Goal: Task Accomplishment & Management: Complete application form

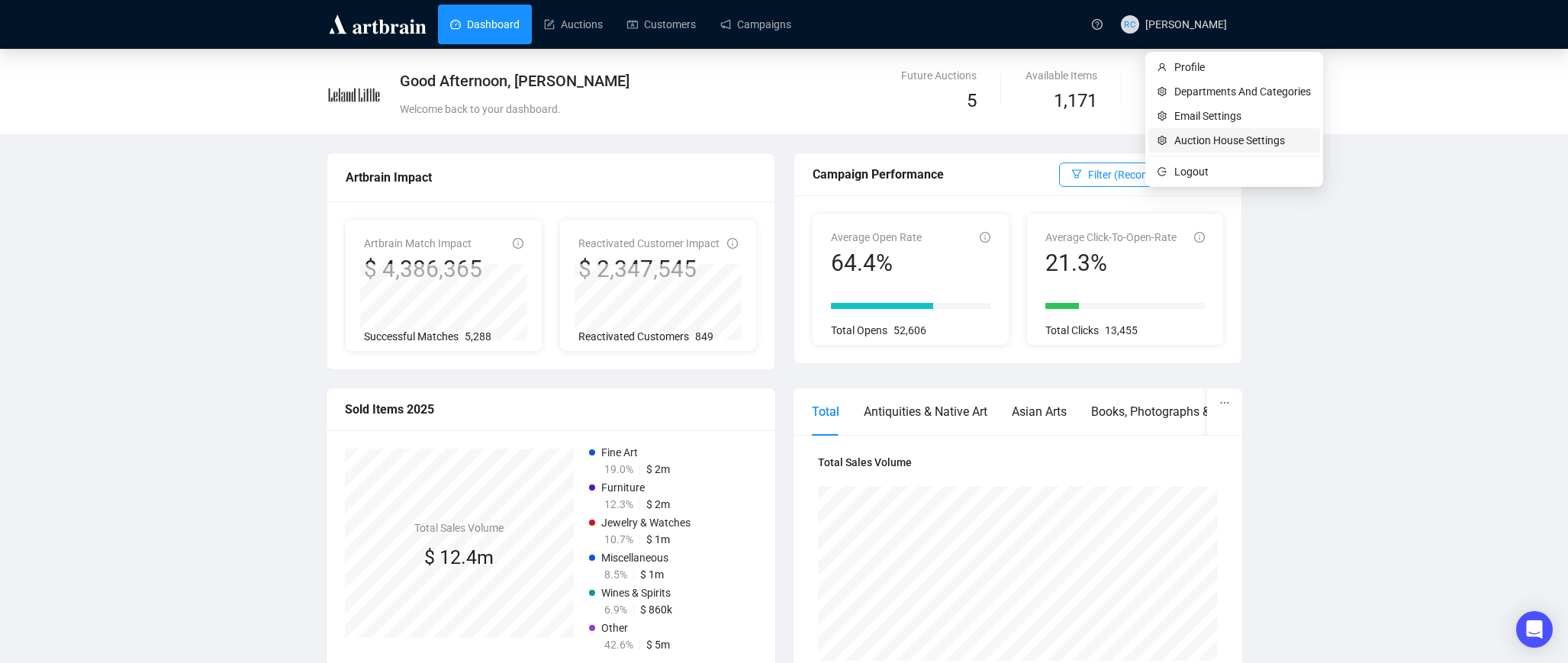
click at [1195, 138] on span "Auction House Settings" at bounding box center [1243, 140] width 137 height 17
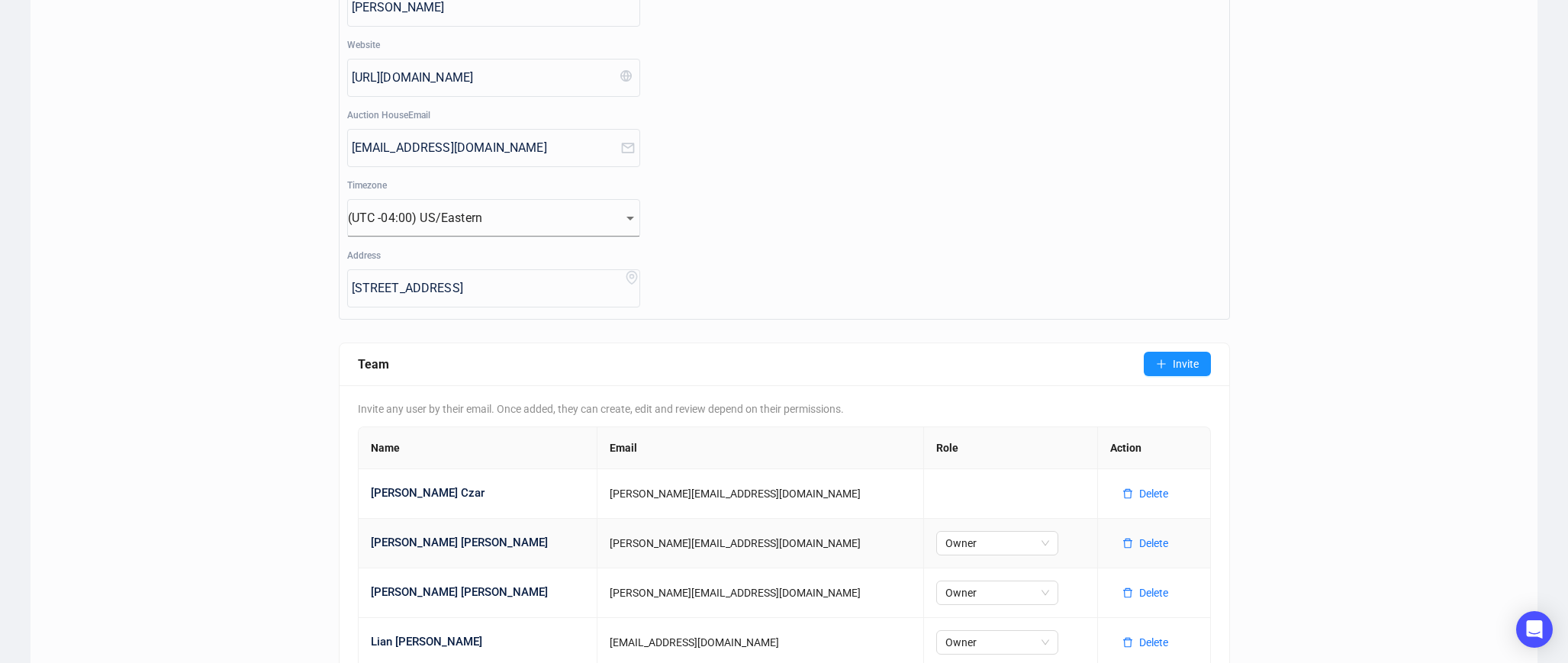
scroll to position [268, 0]
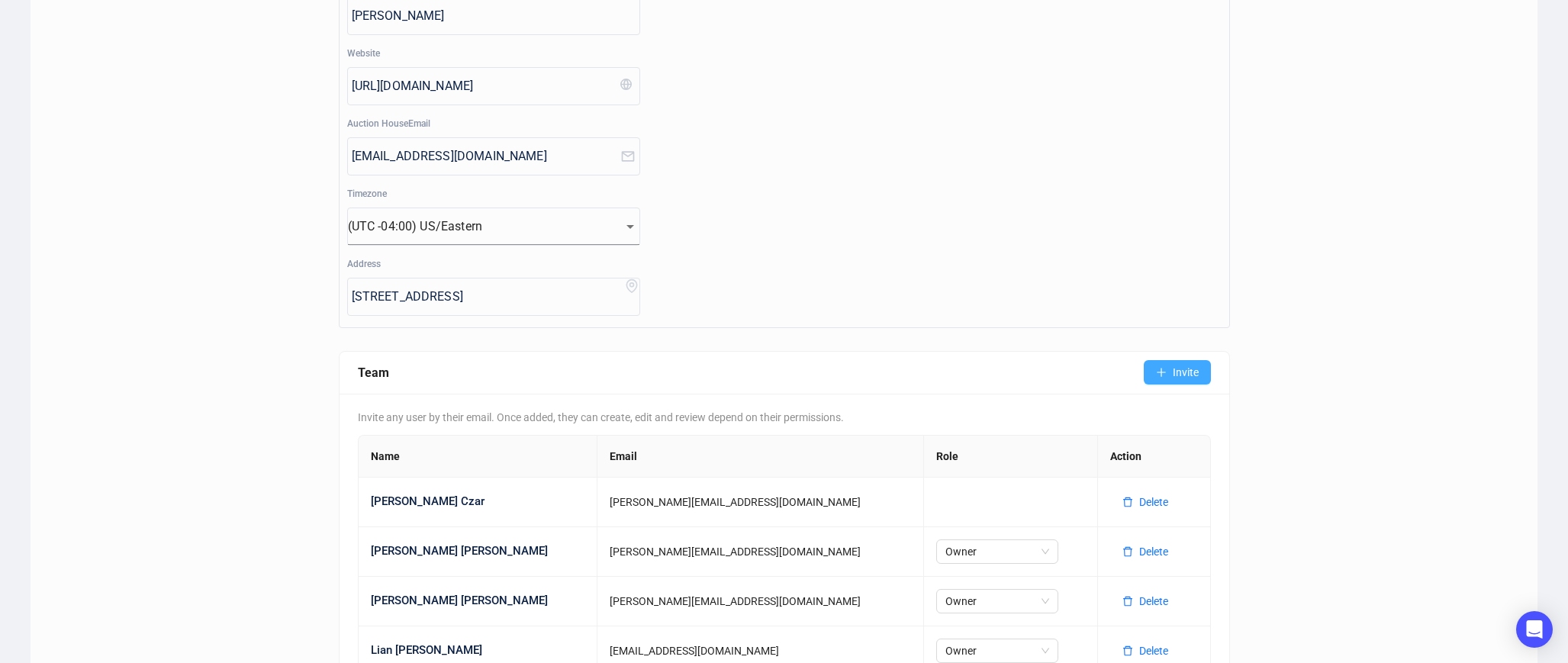
click at [1176, 383] on button "Invite" at bounding box center [1178, 372] width 68 height 24
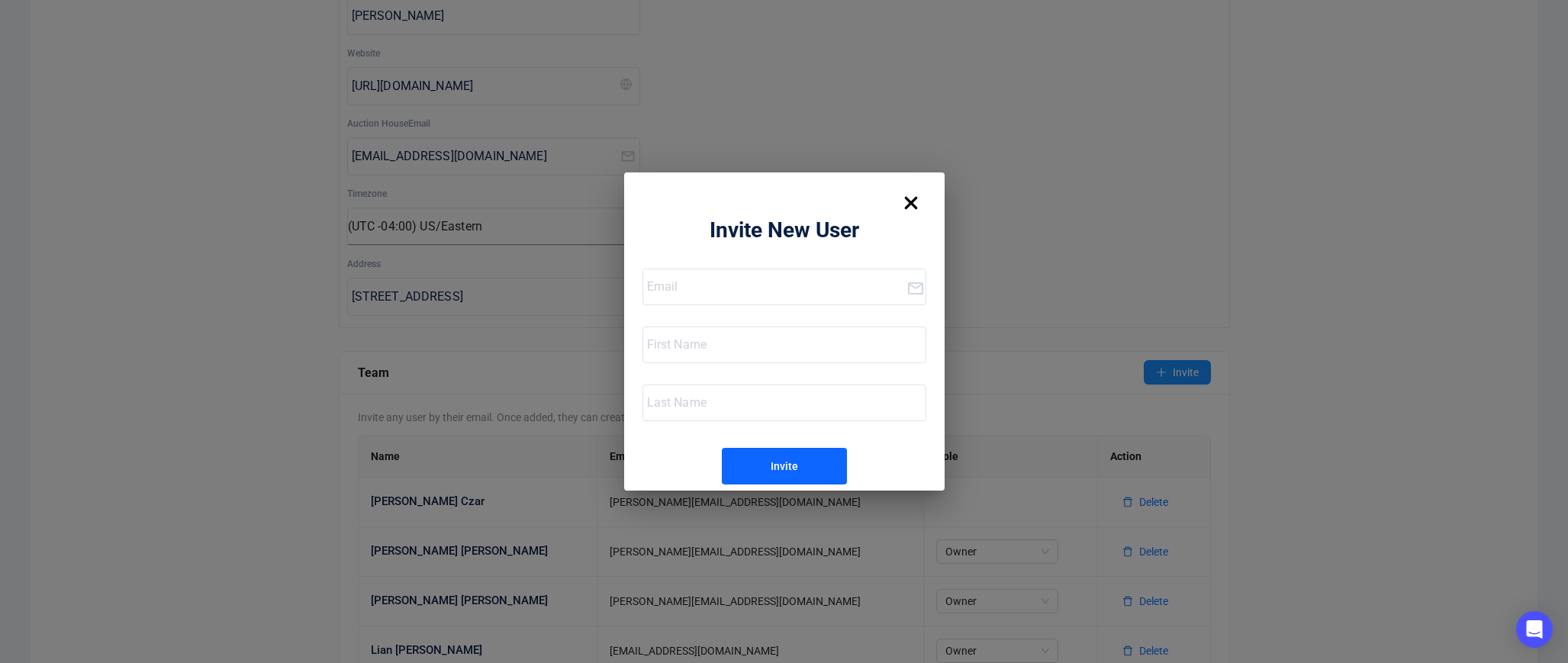
click at [711, 286] on input "email" at bounding box center [777, 287] width 260 height 24
paste input "[PERSON_NAME][EMAIL_ADDRESS][DOMAIN_NAME]"
type input "[PERSON_NAME][EMAIL_ADDRESS][DOMAIN_NAME]"
click at [697, 357] on div at bounding box center [784, 345] width 282 height 35
type input "[PERSON_NAME]"
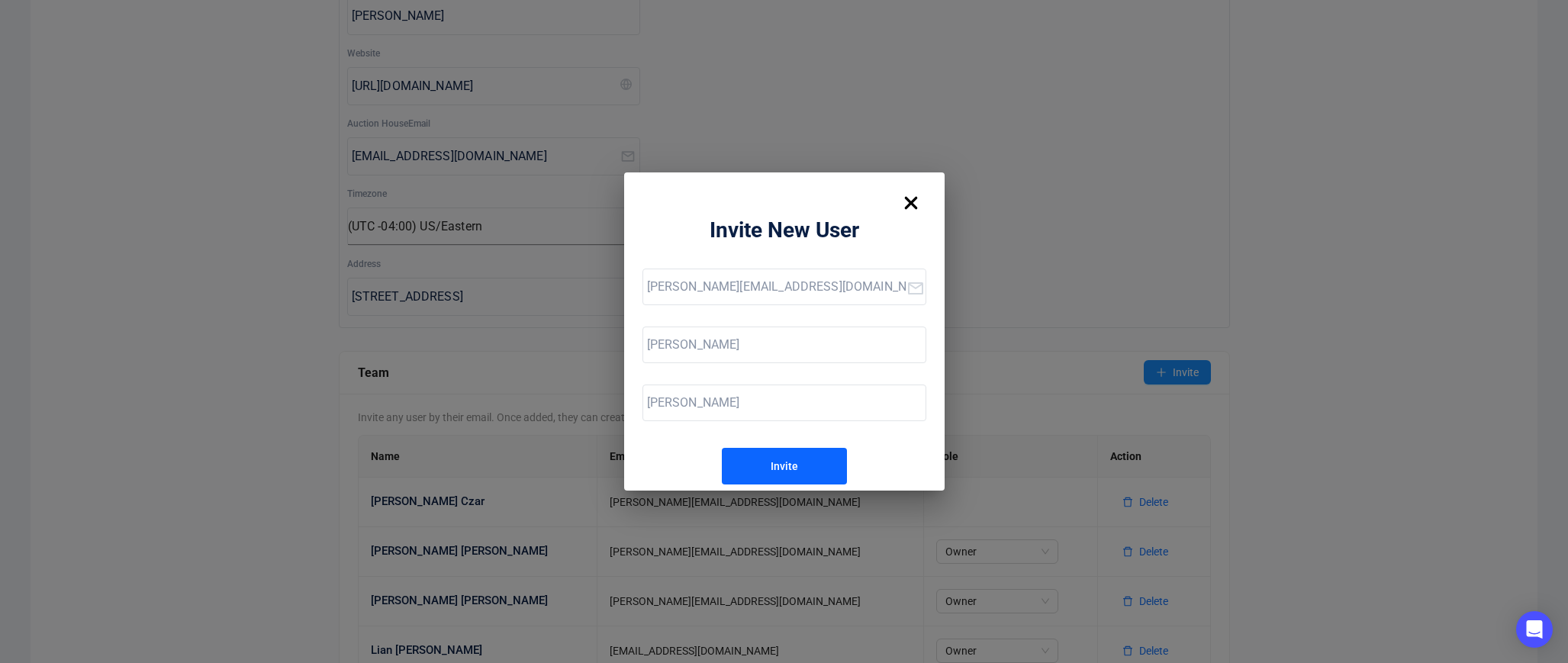
type input "[PERSON_NAME]"
click at [749, 467] on button "Invite" at bounding box center [785, 466] width 125 height 37
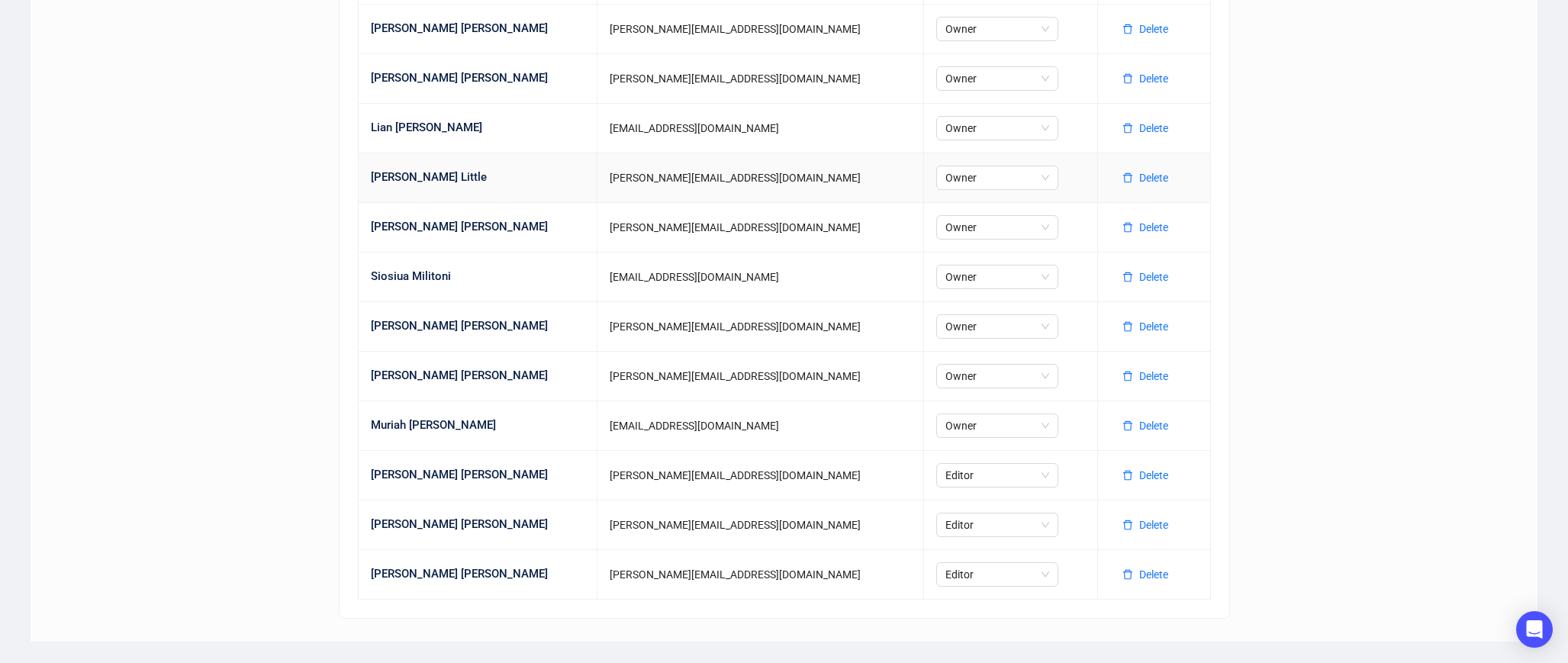
scroll to position [793, 0]
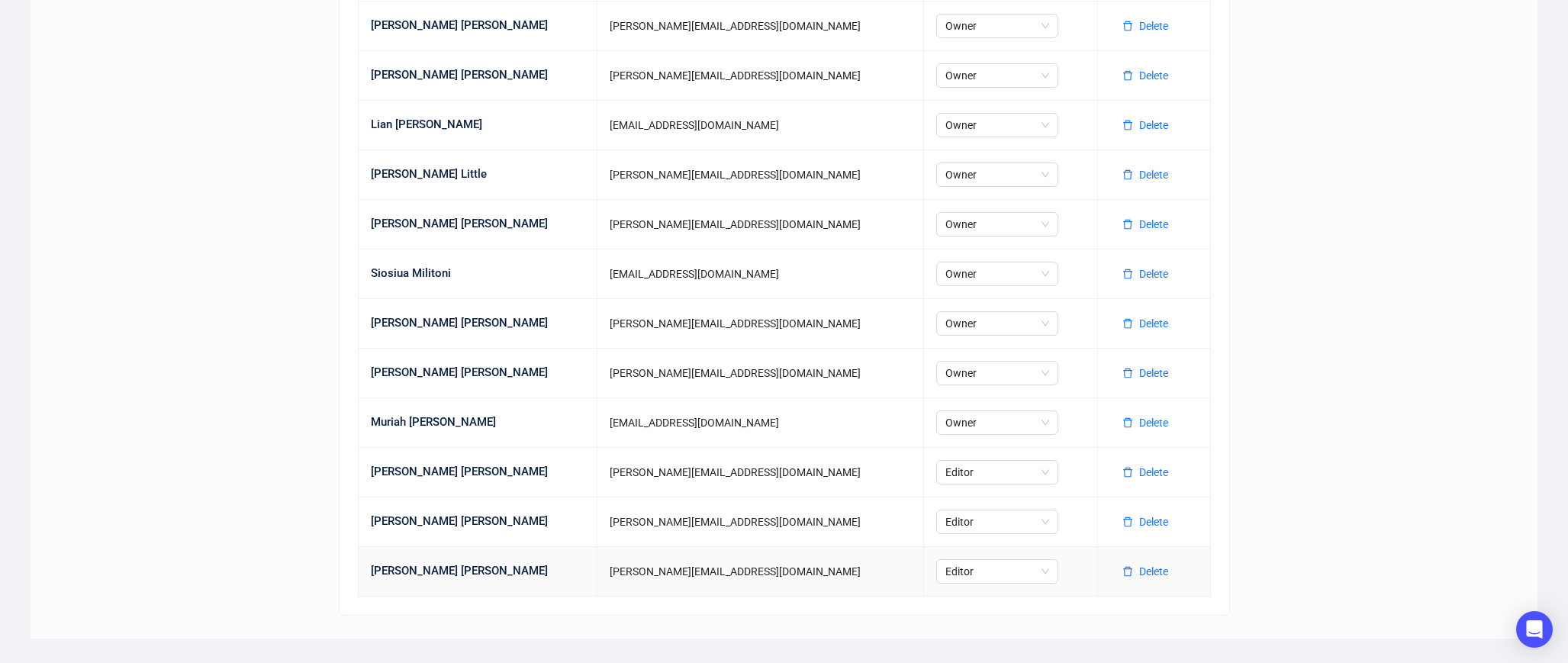
click at [371, 567] on div "[PERSON_NAME]" at bounding box center [478, 571] width 214 height 18
drag, startPoint x: 376, startPoint y: 572, endPoint x: 367, endPoint y: 571, distance: 9.1
click at [367, 571] on td "[PERSON_NAME]" at bounding box center [478, 571] width 239 height 50
click at [500, 583] on td "[PERSON_NAME]" at bounding box center [478, 571] width 239 height 50
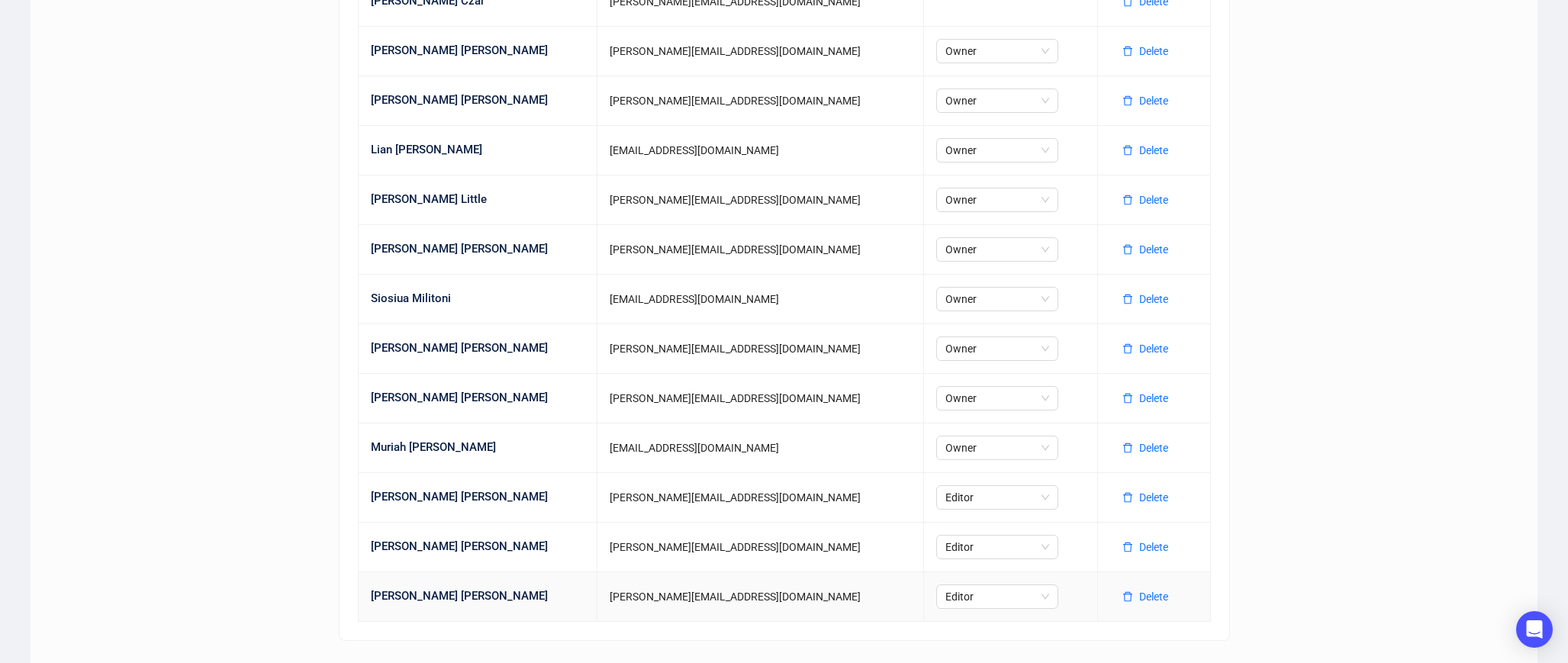
scroll to position [767, 0]
click at [971, 596] on div "Editor" at bounding box center [998, 597] width 122 height 24
click at [891, 497] on div "Owner" at bounding box center [911, 493] width 97 height 17
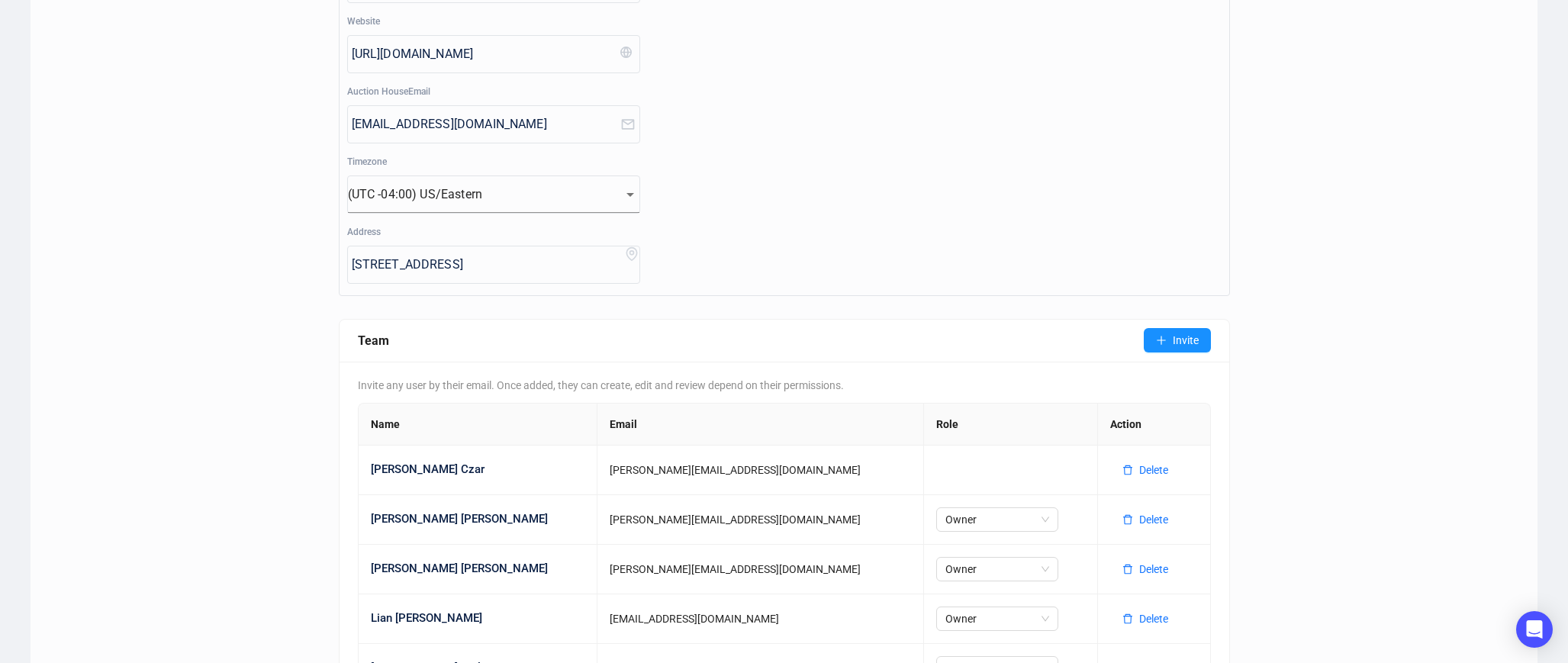
scroll to position [0, 0]
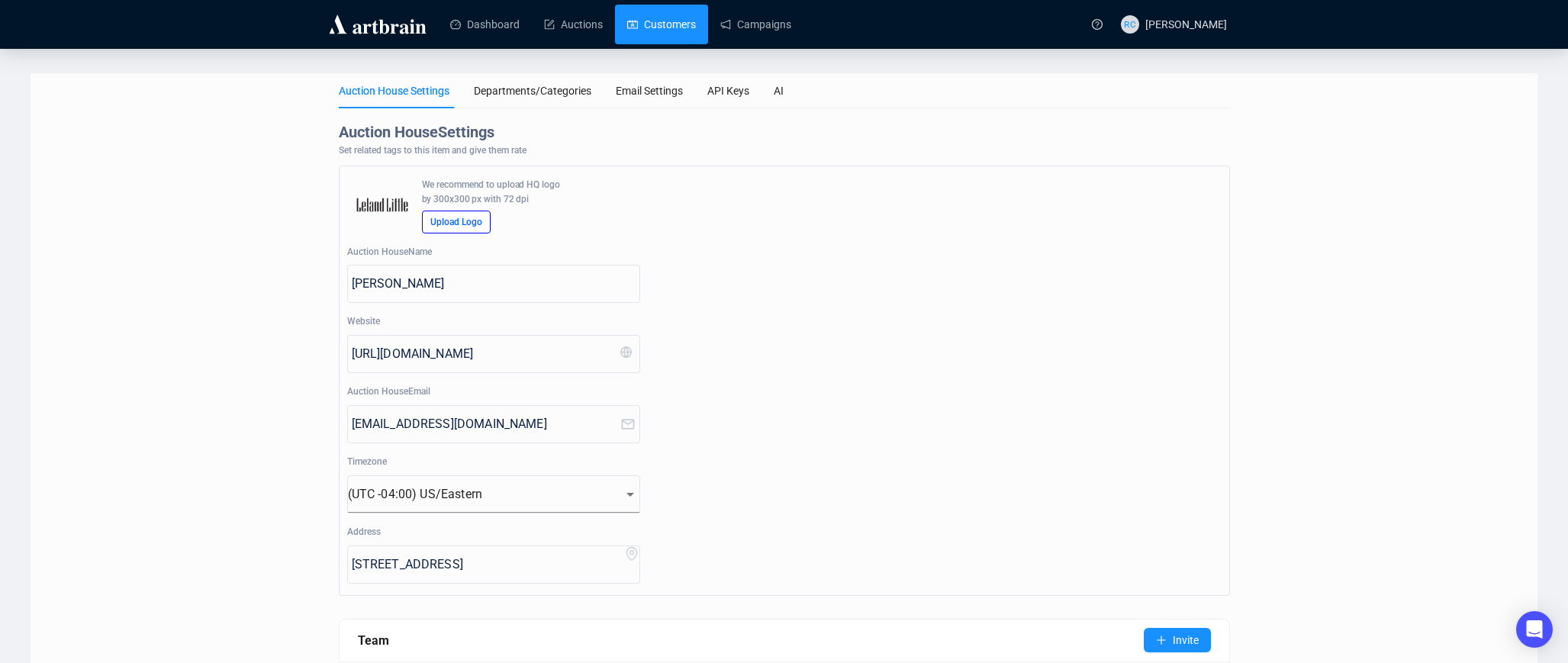
click at [653, 29] on link "Customers" at bounding box center [661, 24] width 68 height 39
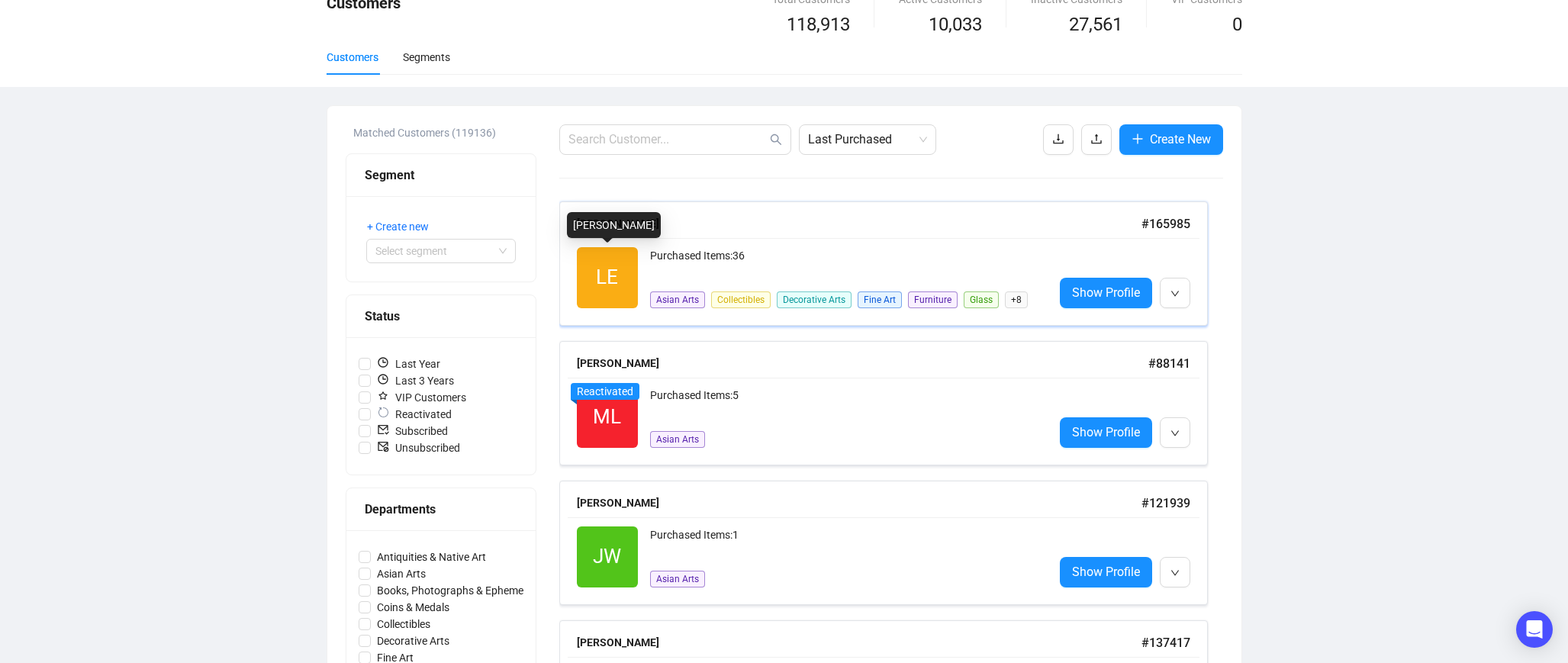
scroll to position [81, 0]
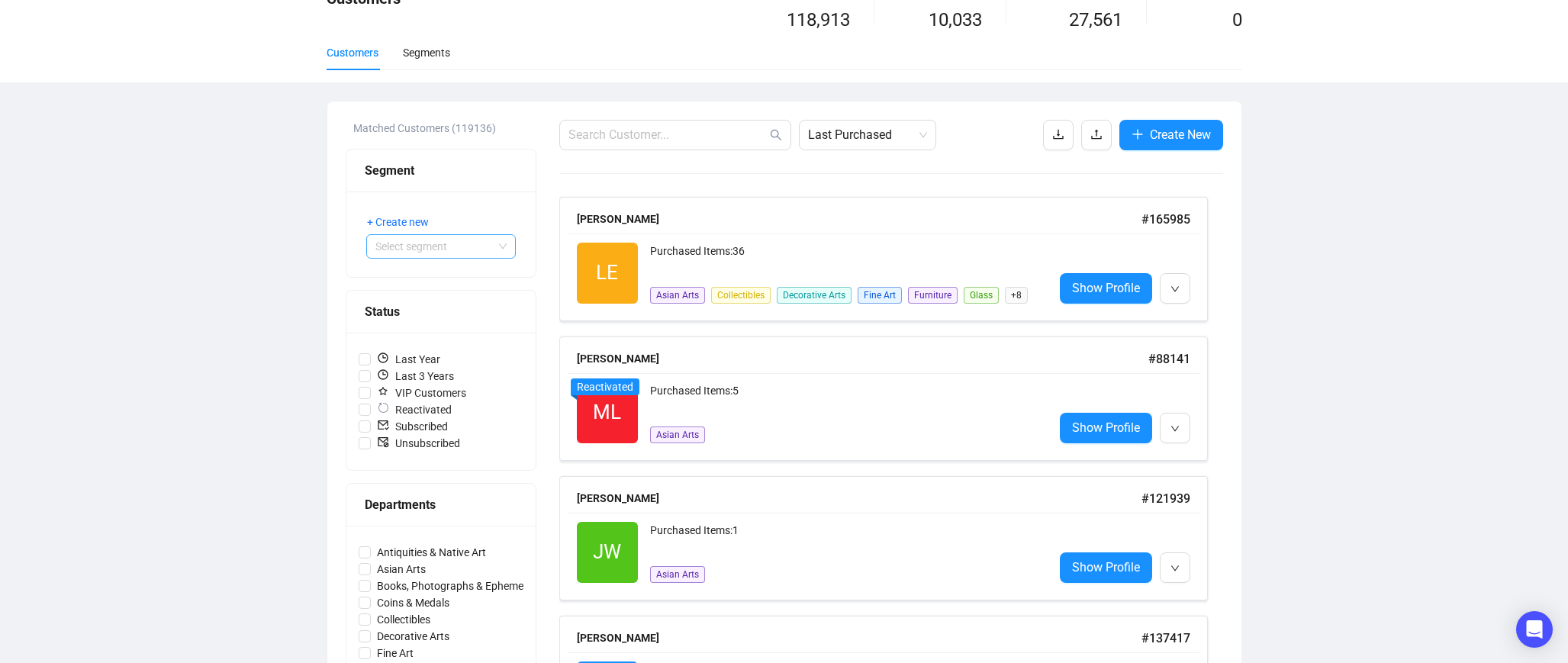
click at [429, 251] on input "search" at bounding box center [434, 246] width 117 height 23
